Goal: Task Accomplishment & Management: Use online tool/utility

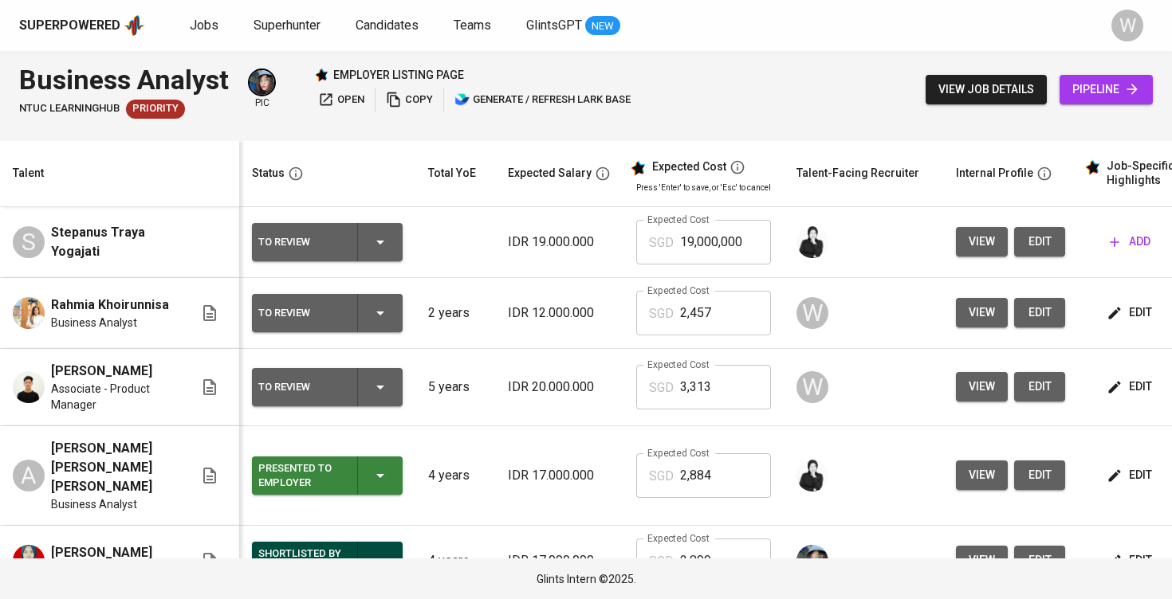
scroll to position [3, 0]
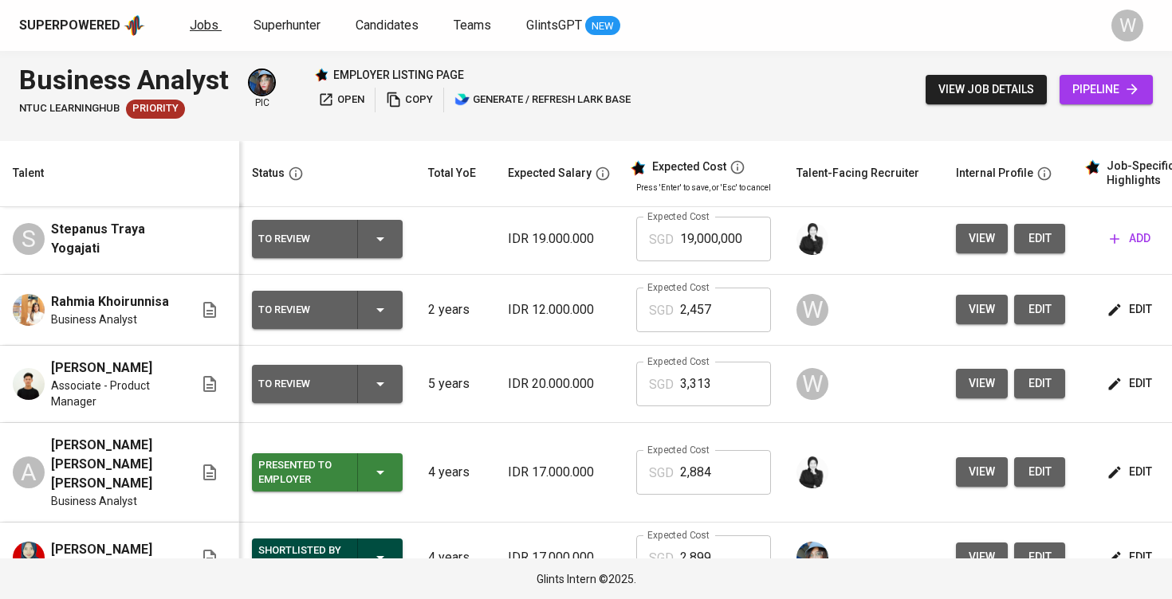
click at [207, 32] on span "Jobs" at bounding box center [204, 25] width 29 height 15
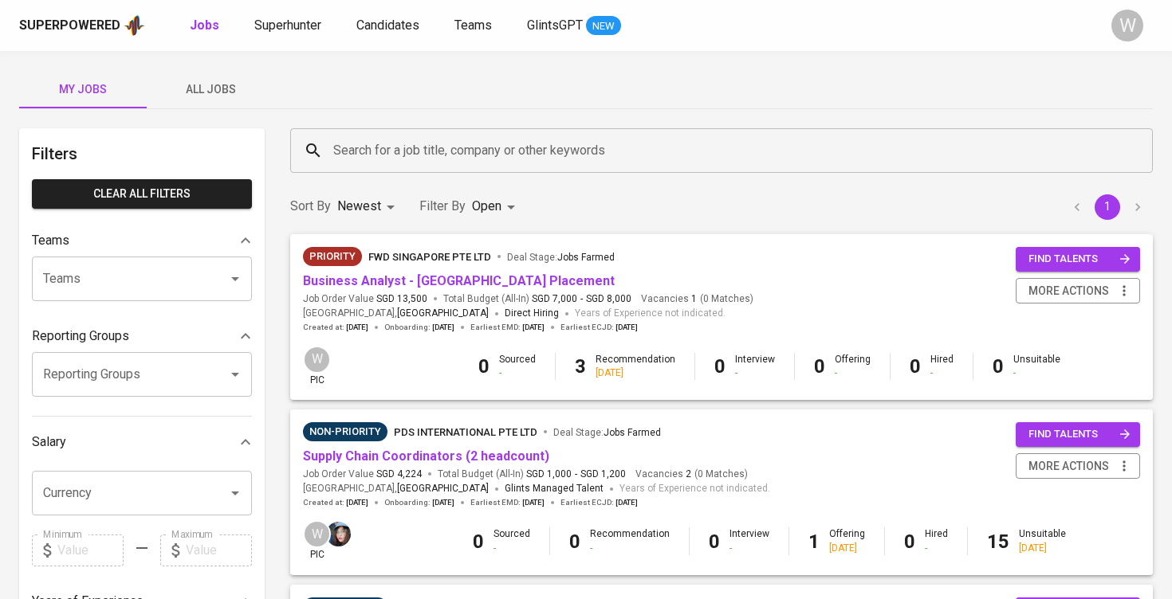
click at [230, 91] on span "All Jobs" at bounding box center [210, 90] width 108 height 20
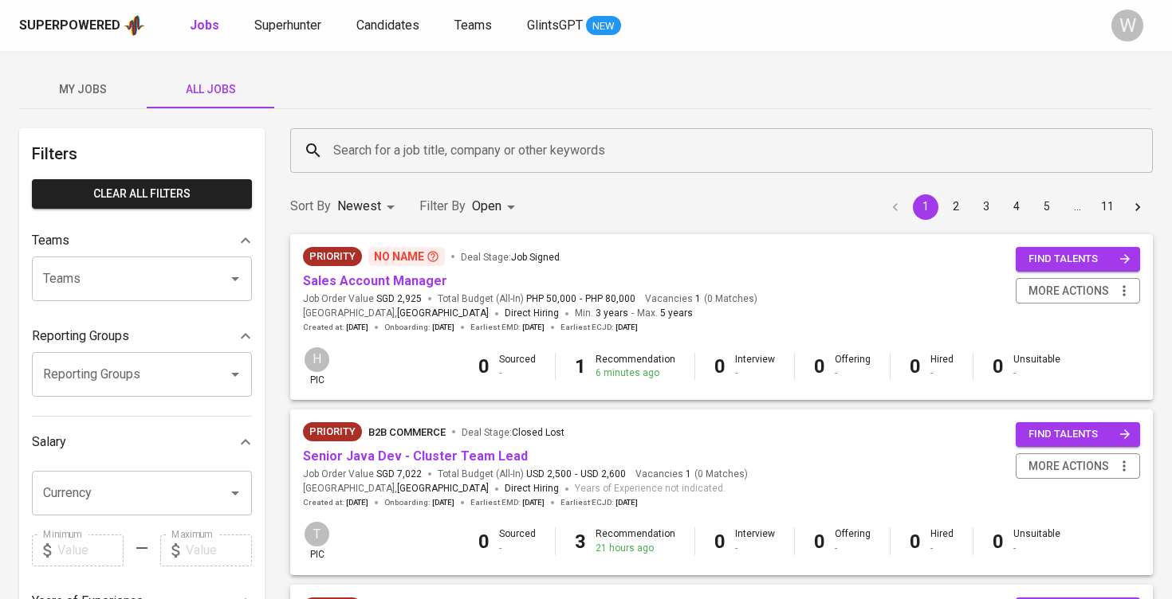
click at [348, 153] on input "Search for a job title, company or other keywords" at bounding box center [725, 150] width 792 height 30
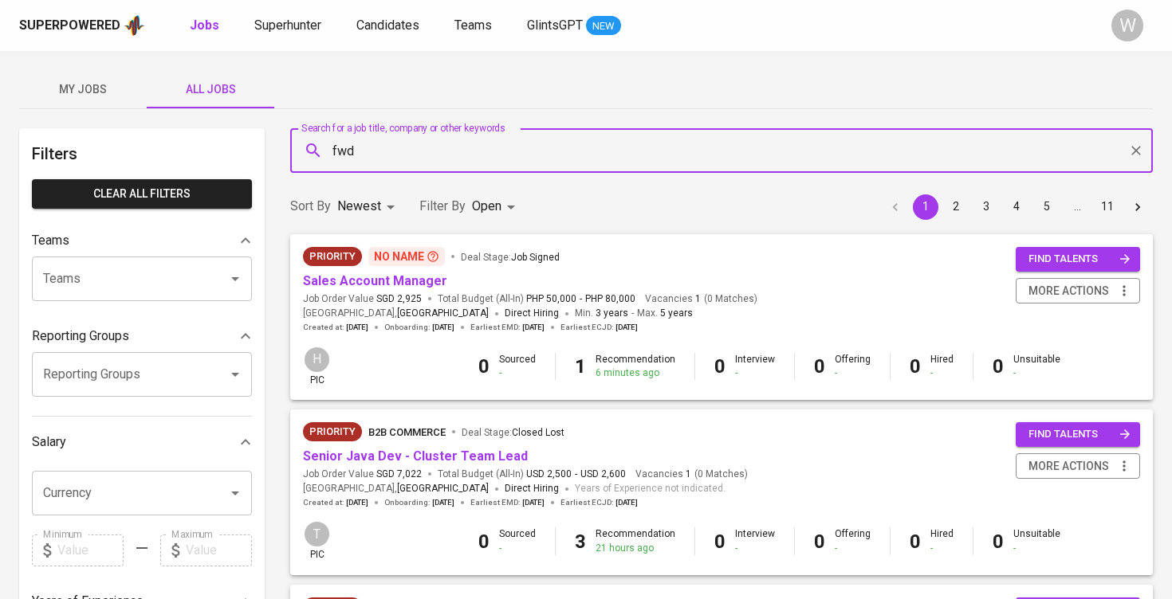
type input "fwd"
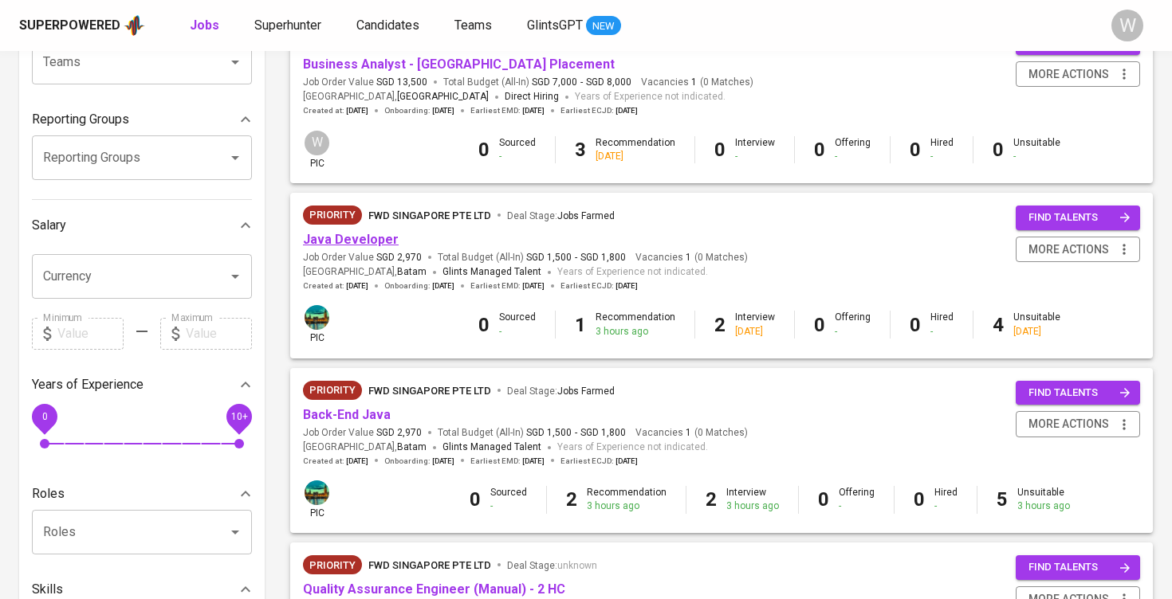
scroll to position [218, 0]
click at [355, 240] on link "Java Developer" at bounding box center [351, 238] width 96 height 15
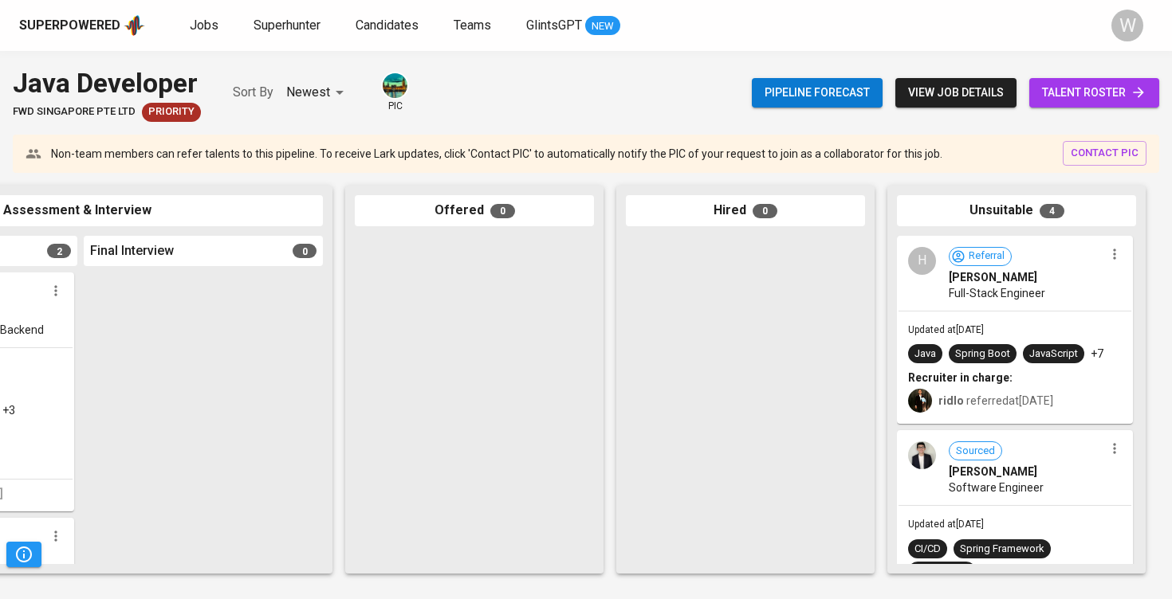
scroll to position [0, 726]
click at [1125, 88] on span "talent roster" at bounding box center [1094, 93] width 104 height 20
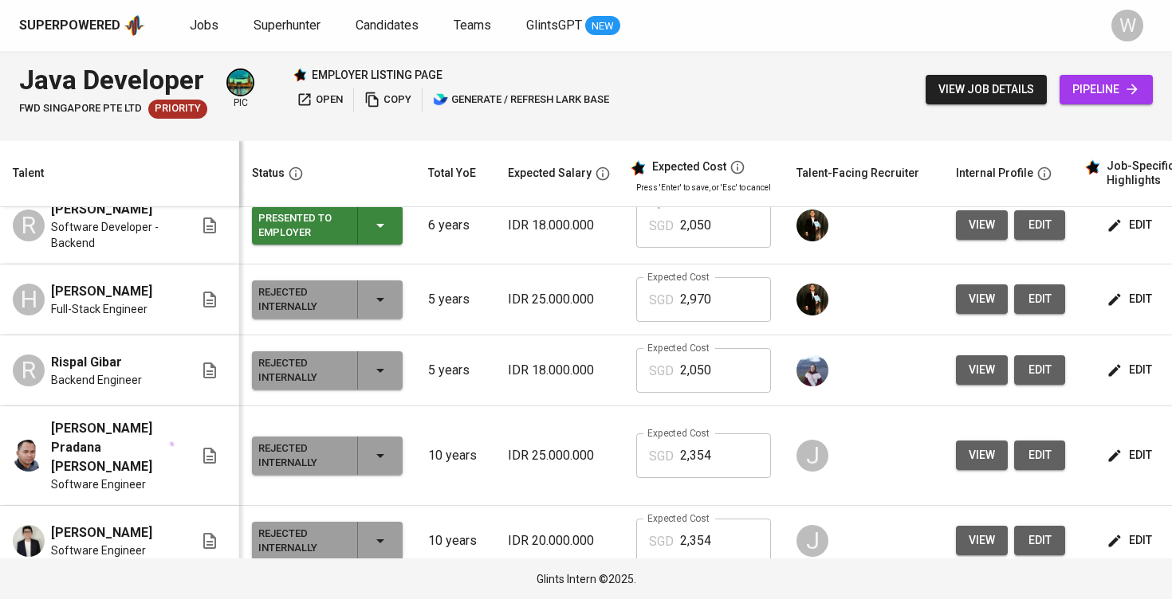
scroll to position [167, 0]
click at [963, 449] on button "view" at bounding box center [982, 456] width 52 height 29
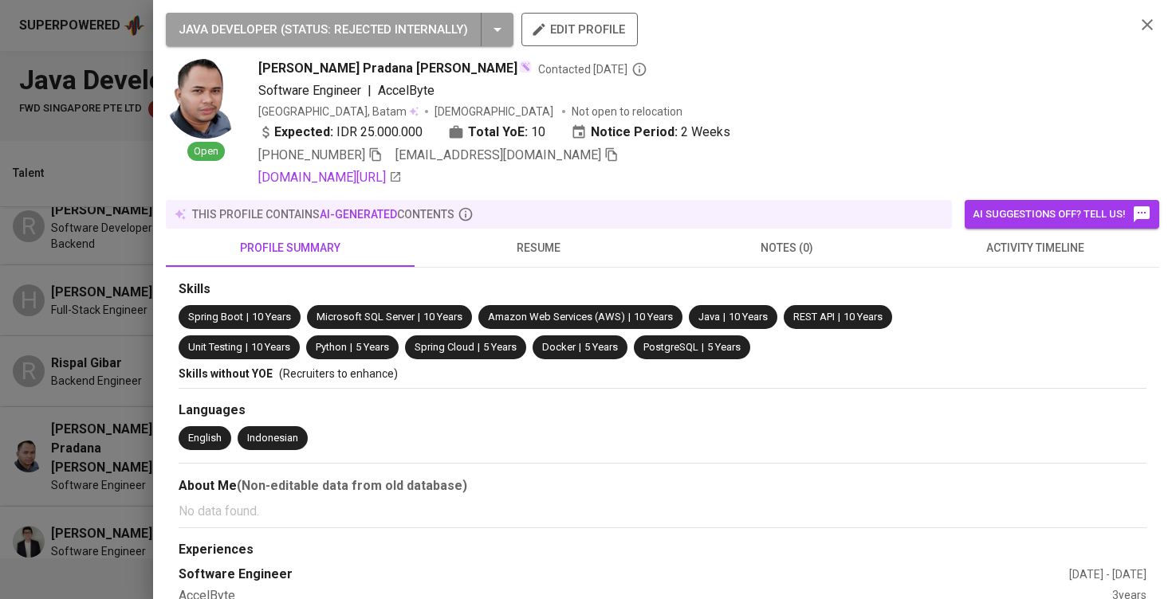
click at [929, 255] on span "activity timeline" at bounding box center [1036, 248] width 230 height 20
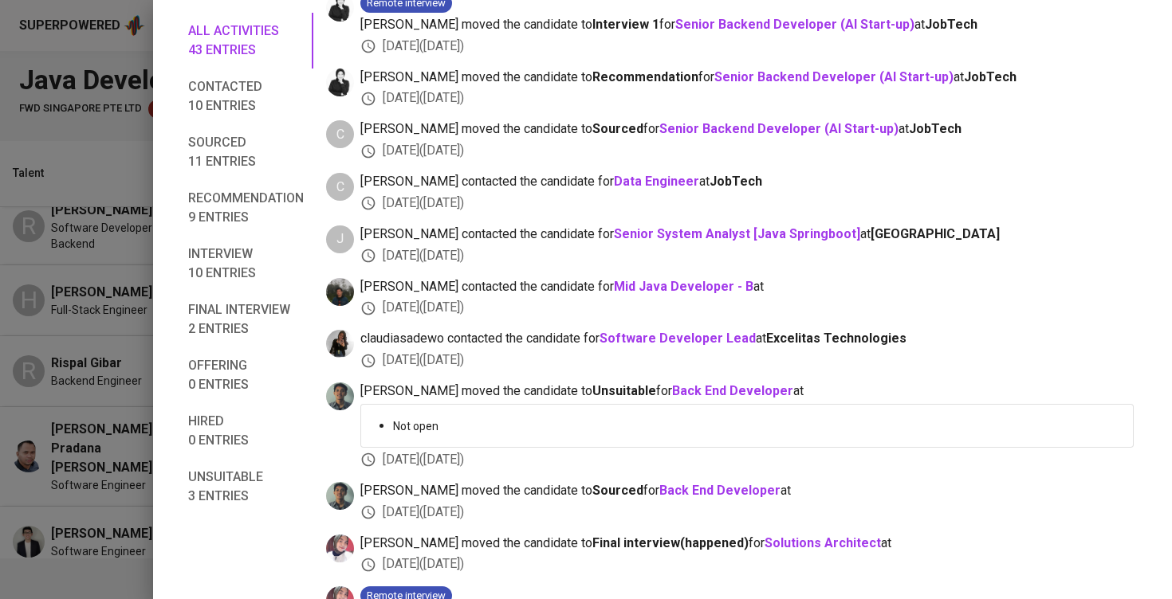
scroll to position [1699, 0]
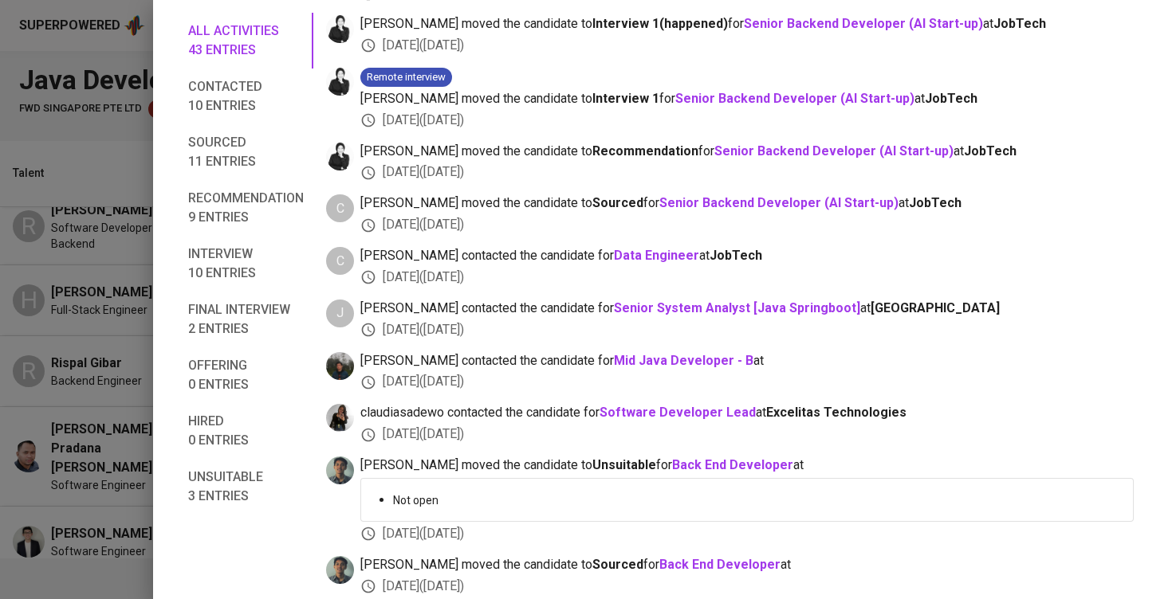
click at [122, 316] on div at bounding box center [586, 299] width 1172 height 599
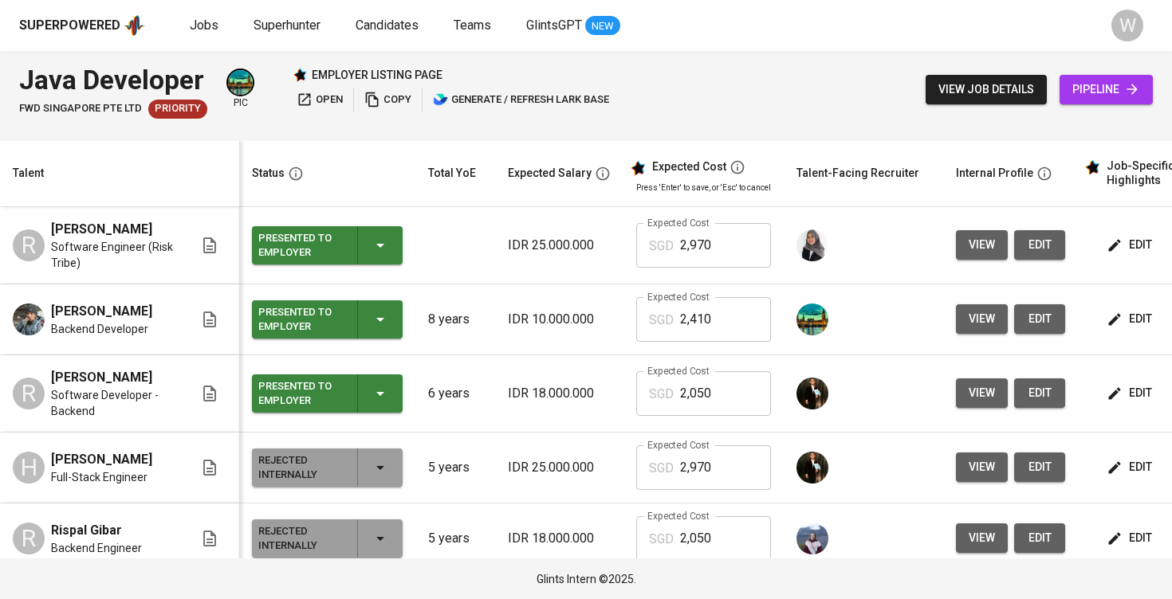
scroll to position [0, 0]
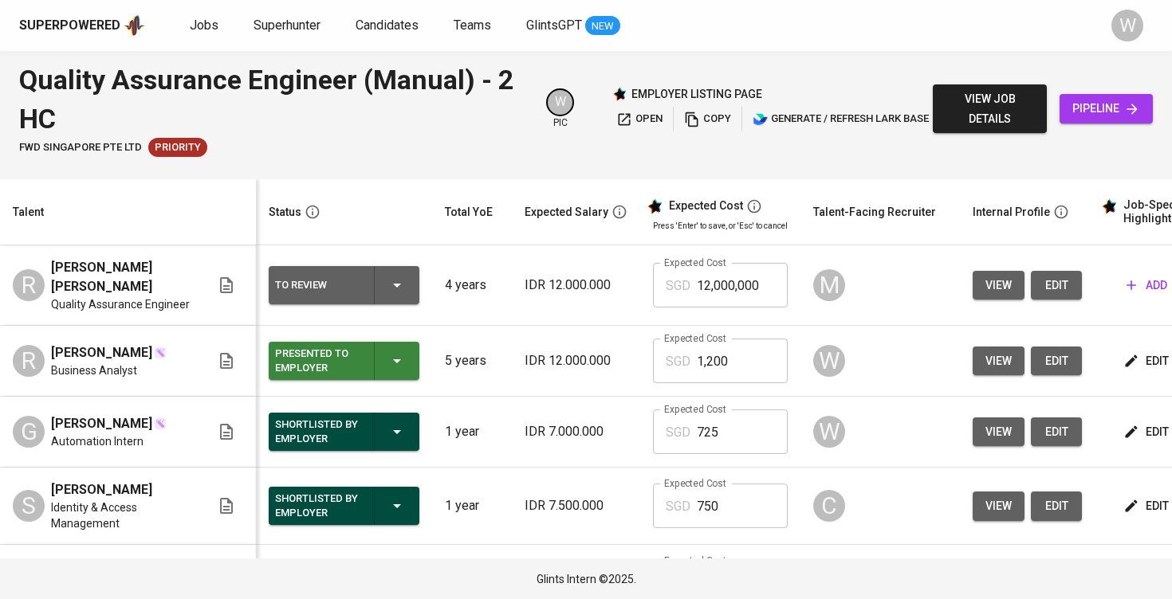
click at [206, 23] on span "Jobs" at bounding box center [204, 25] width 29 height 15
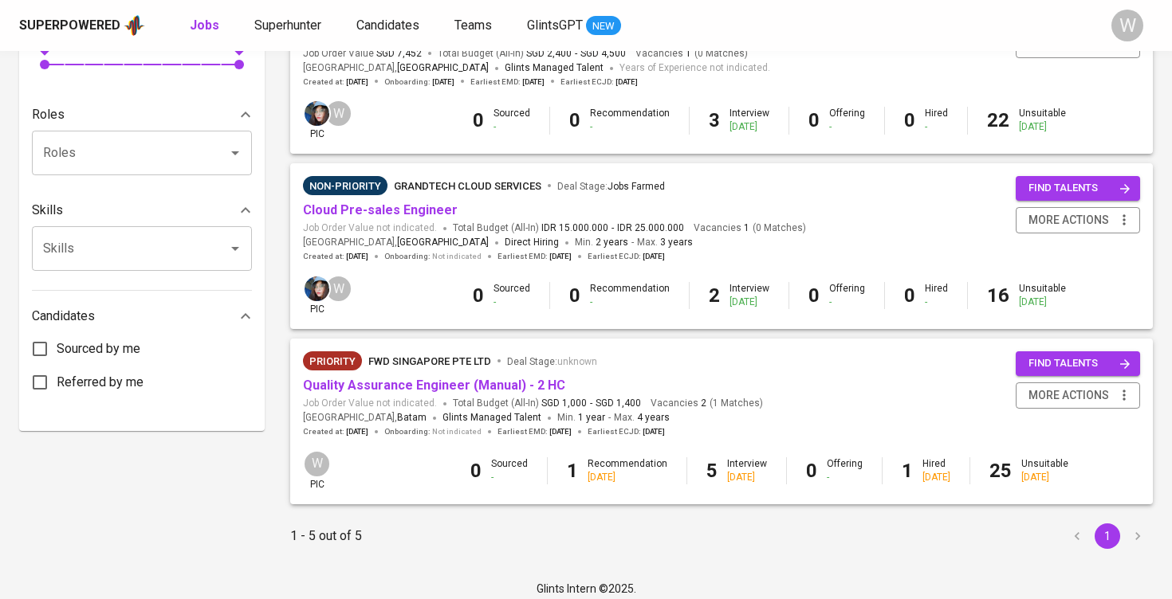
scroll to position [595, 0]
click at [516, 0] on div "Superpowered Jobs Superhunter Candidates Teams GlintsGPT NEW W" at bounding box center [586, 25] width 1172 height 51
